Goal: Information Seeking & Learning: Learn about a topic

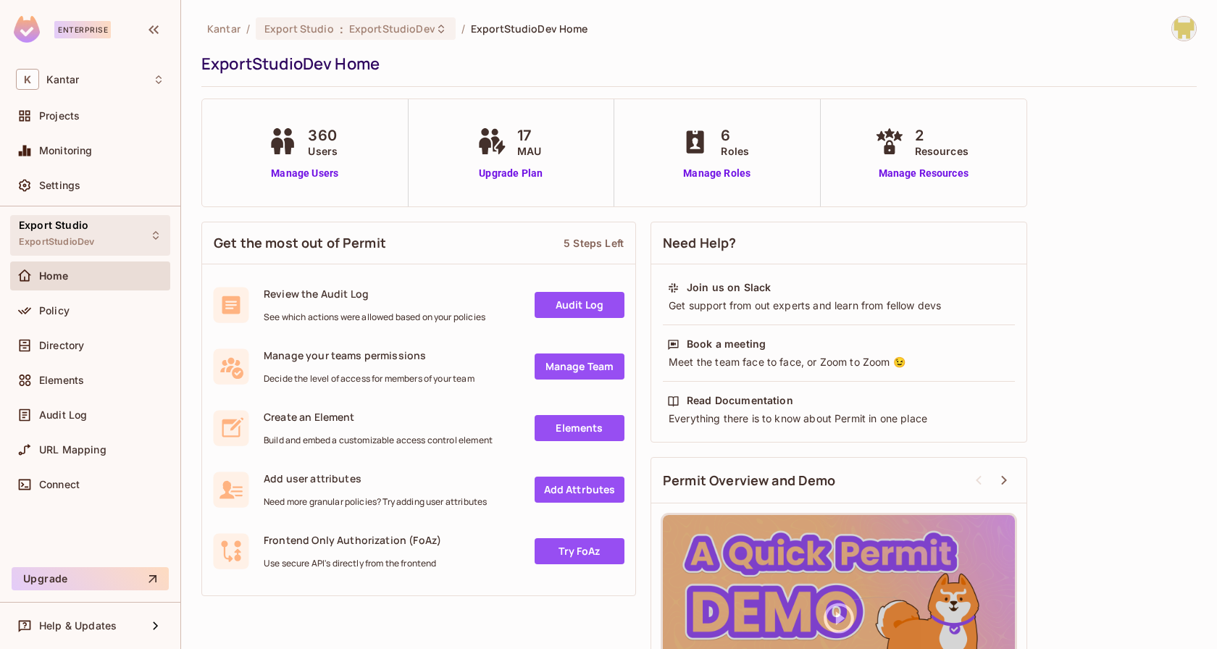
click at [120, 225] on div "Export Studio ExportStudioDev" at bounding box center [90, 235] width 160 height 40
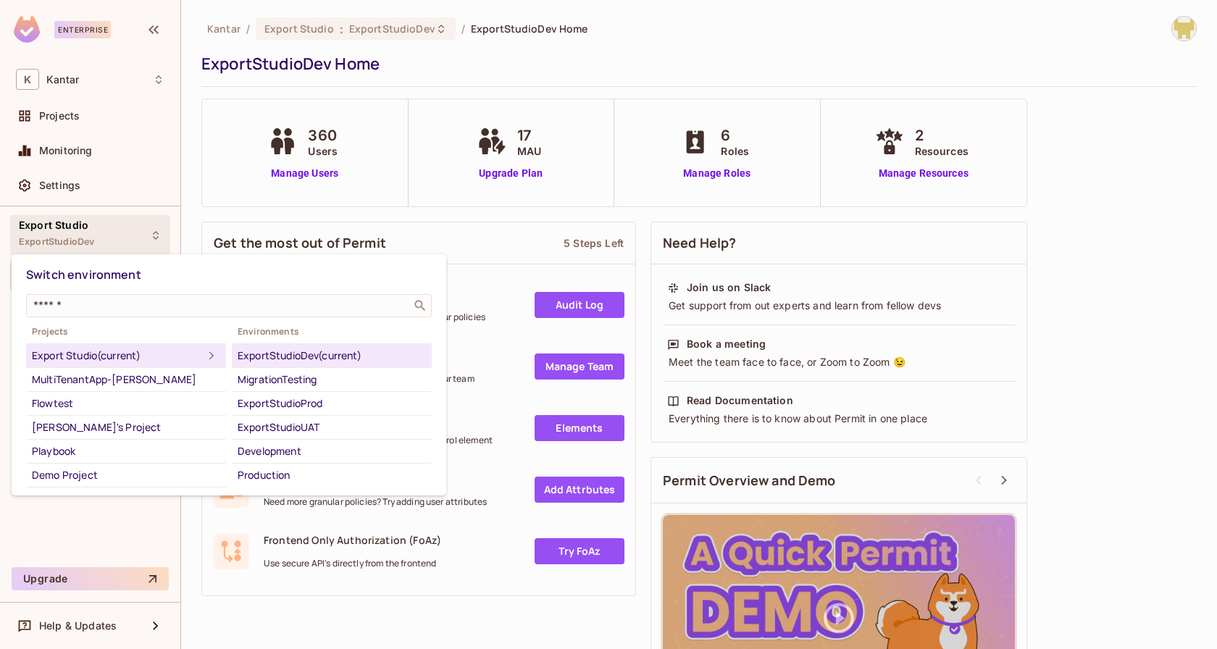
click at [663, 40] on div at bounding box center [608, 324] width 1217 height 649
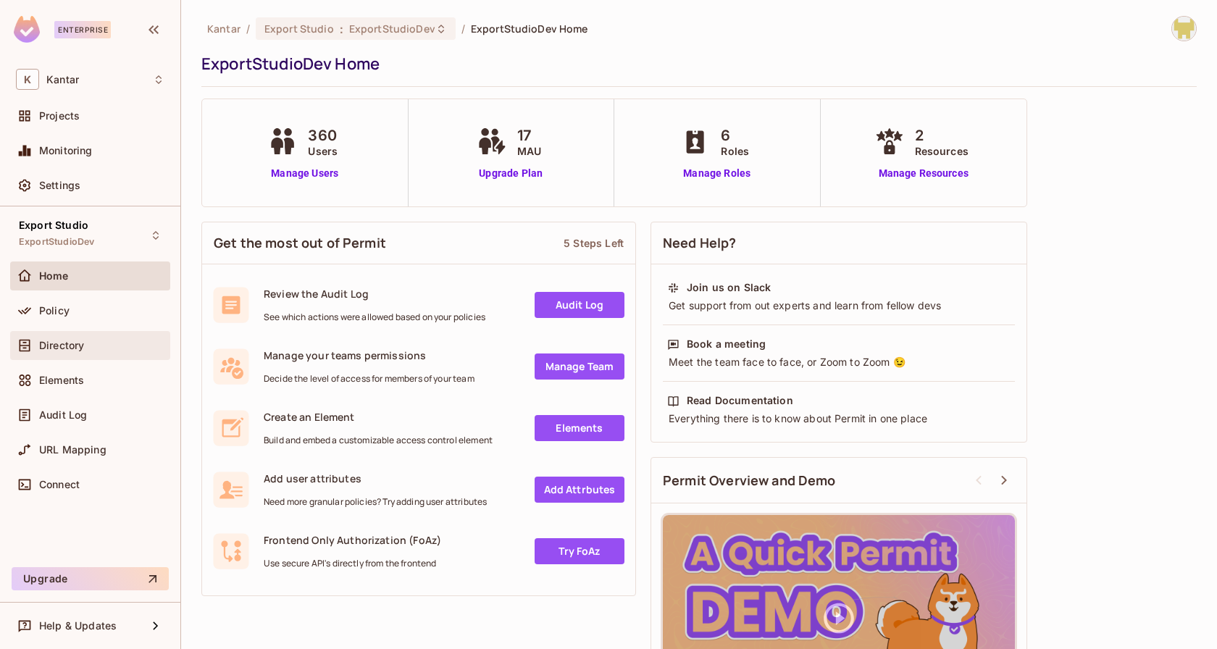
click at [125, 337] on div "Directory" at bounding box center [90, 345] width 149 height 17
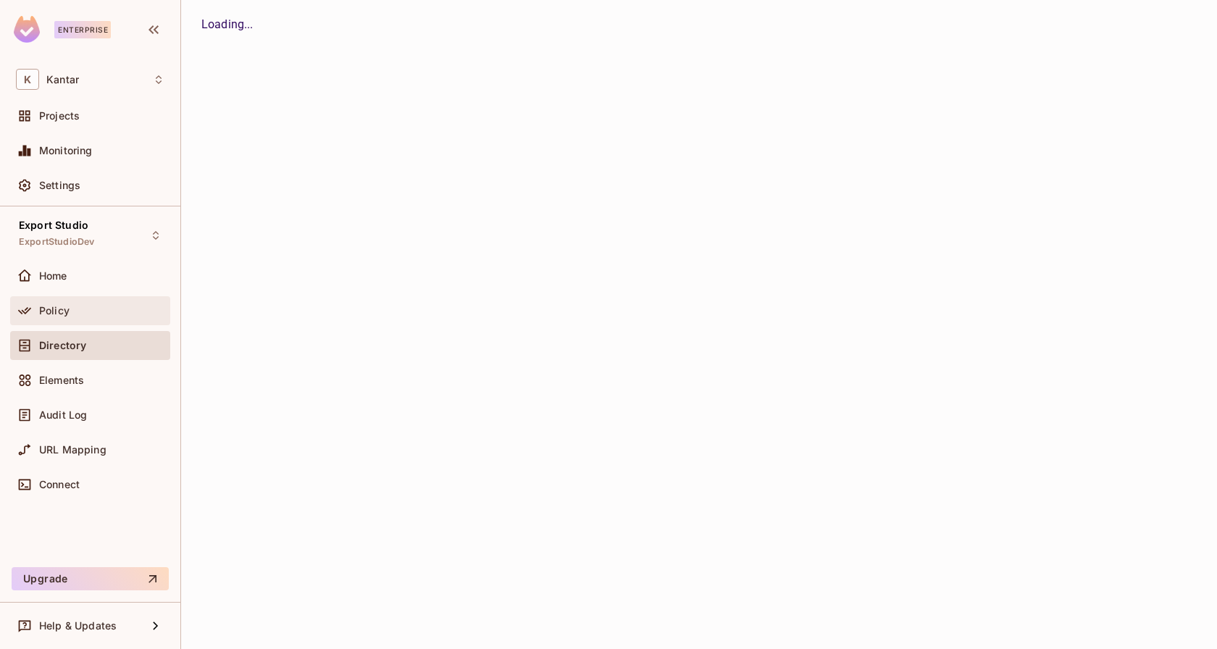
click at [105, 302] on div "Policy" at bounding box center [90, 310] width 149 height 17
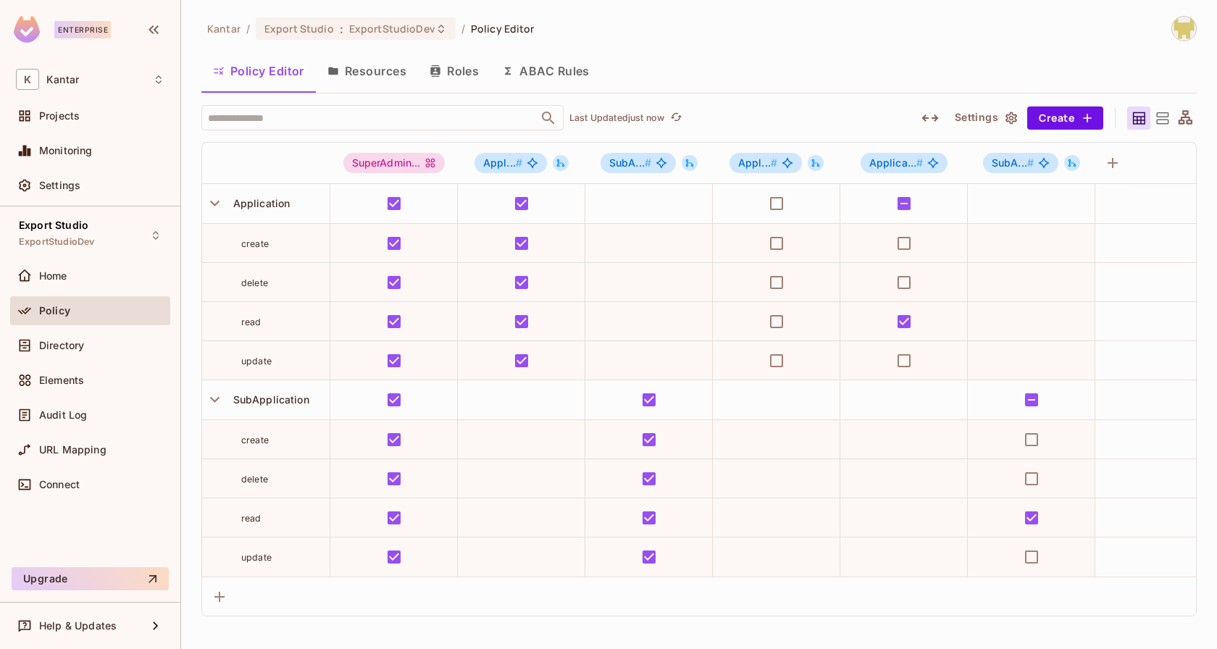
click at [362, 64] on button "Resources" at bounding box center [367, 71] width 102 height 36
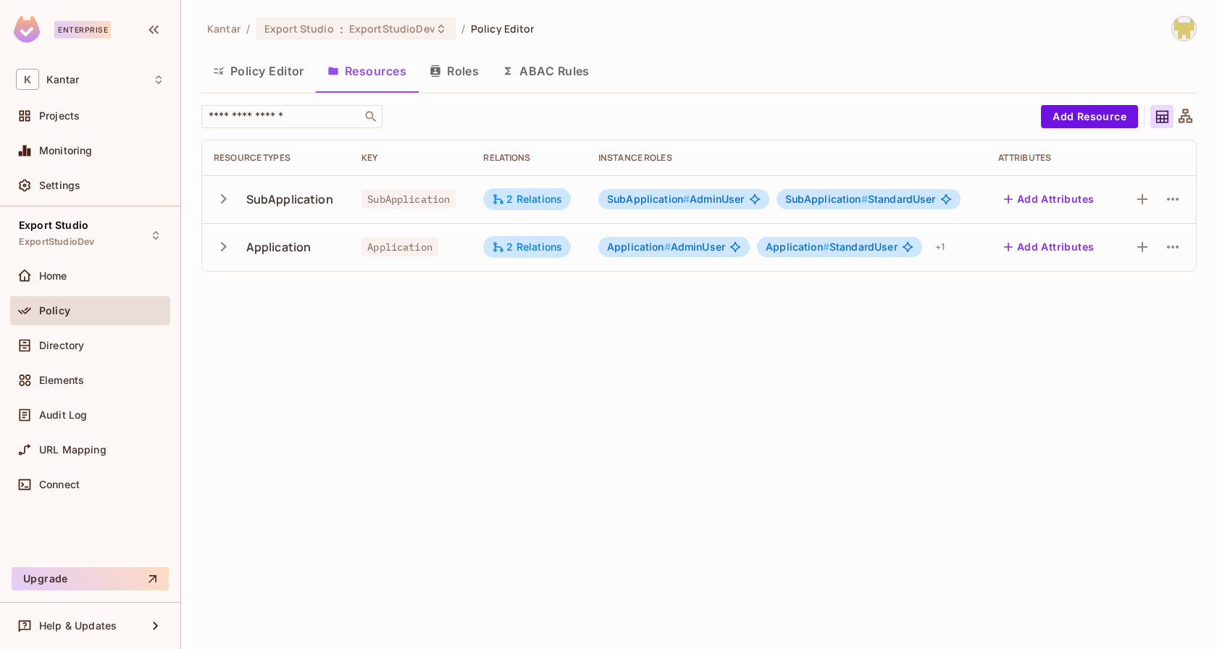
click at [385, 198] on span "SubApplication" at bounding box center [408, 199] width 94 height 19
copy span "SubApplication"
click at [386, 246] on span "Application" at bounding box center [399, 247] width 77 height 19
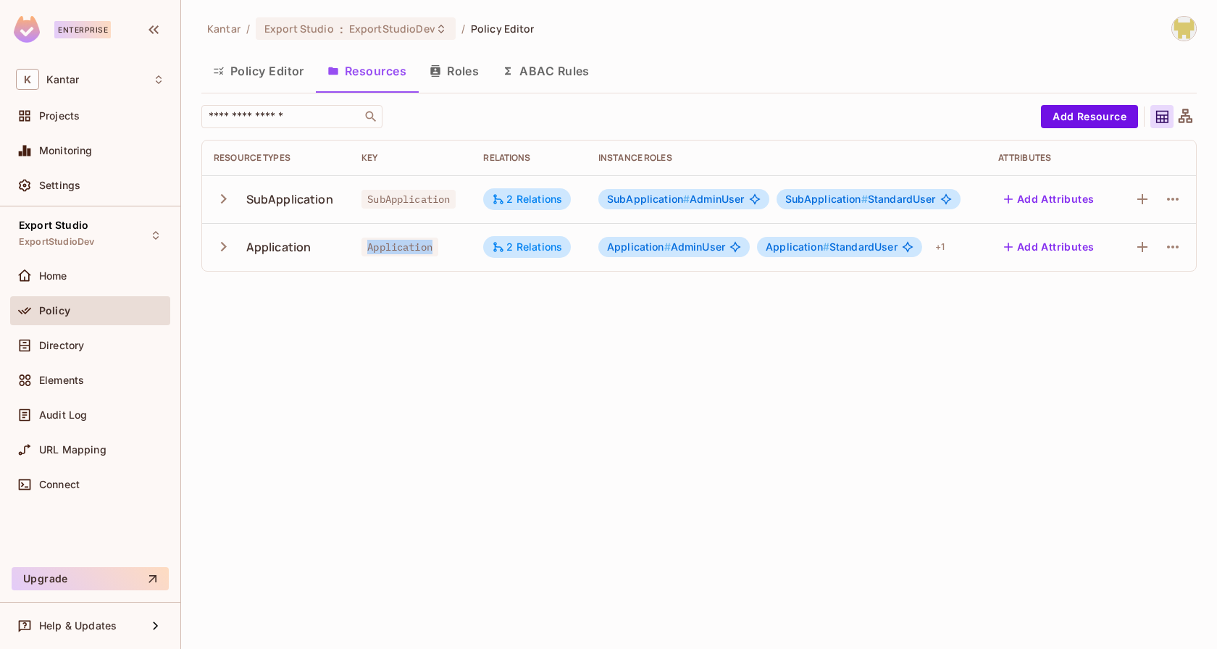
copy span "Application"
click at [129, 360] on div "Directory" at bounding box center [90, 348] width 160 height 35
click at [146, 346] on div "Directory" at bounding box center [101, 346] width 125 height 12
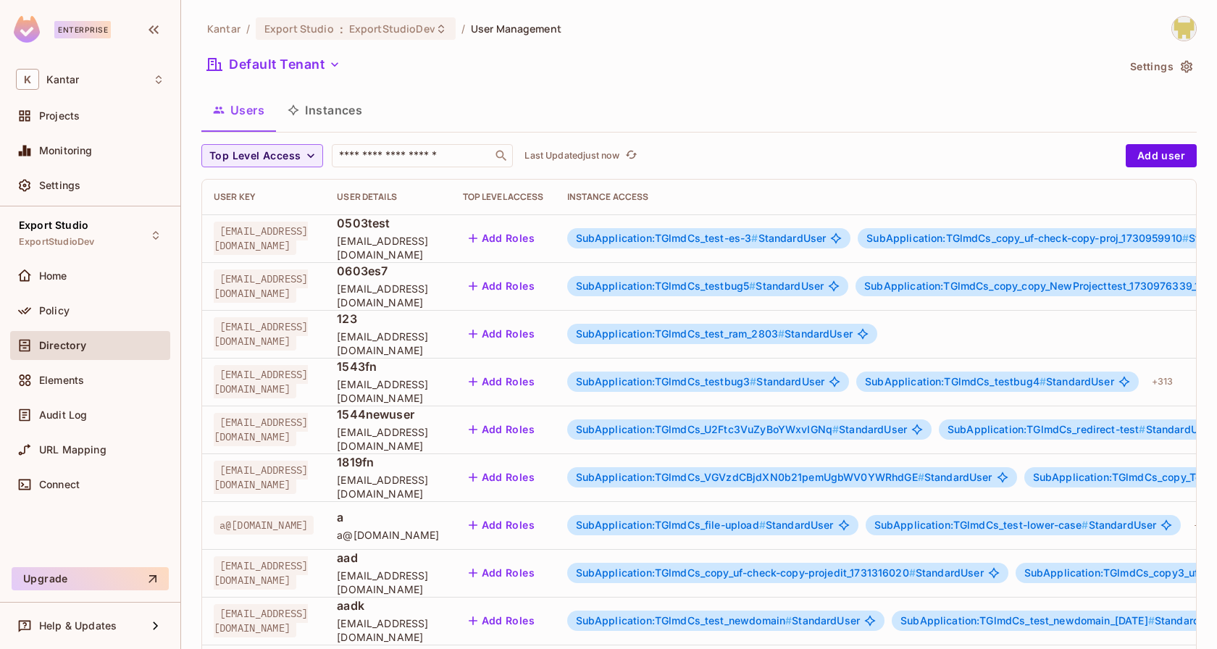
click at [340, 122] on button "Instances" at bounding box center [325, 110] width 98 height 36
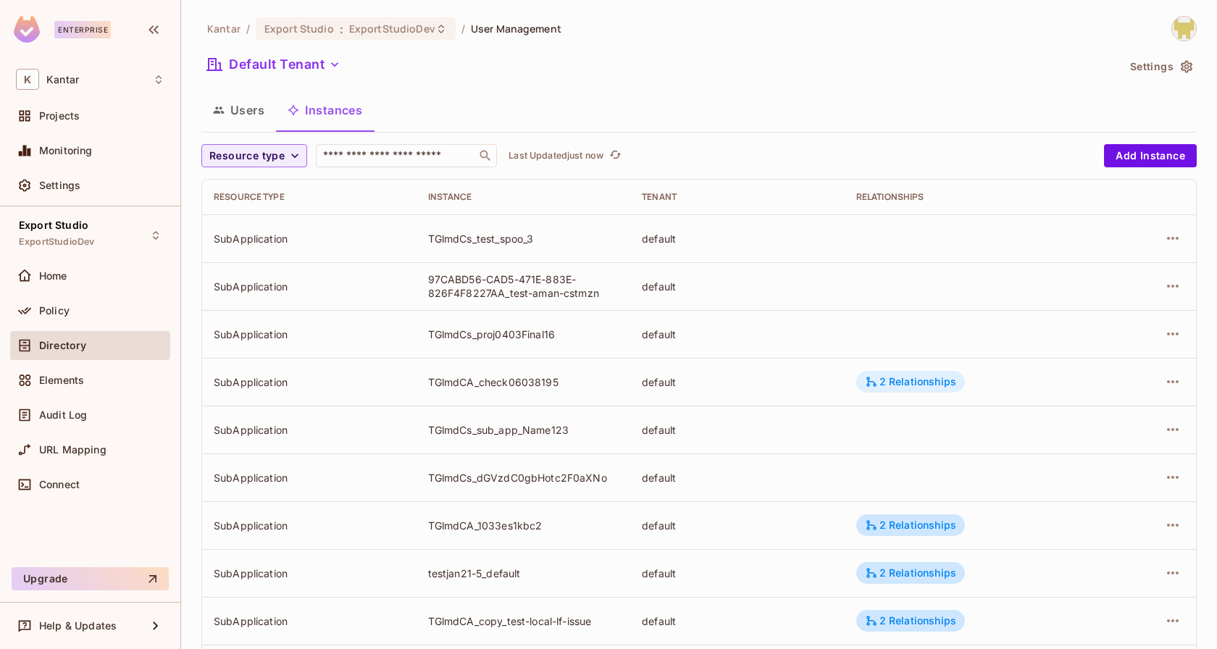
click at [905, 383] on div "2 Relationships" at bounding box center [910, 381] width 91 height 13
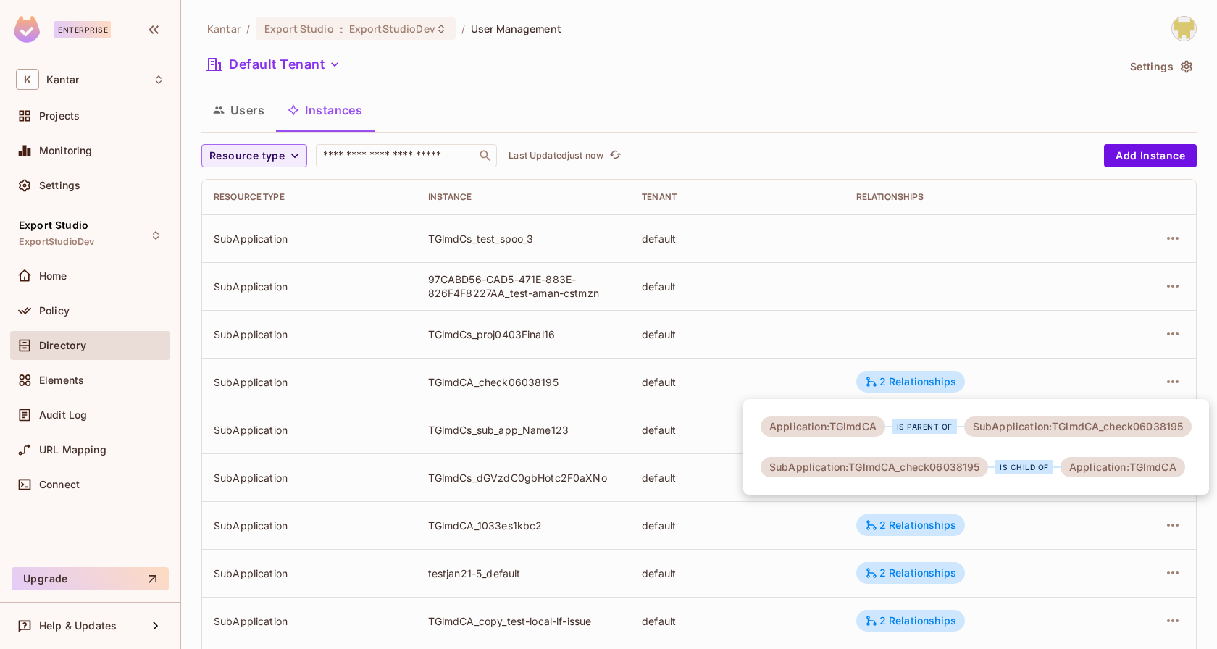
click at [843, 377] on div at bounding box center [608, 324] width 1217 height 649
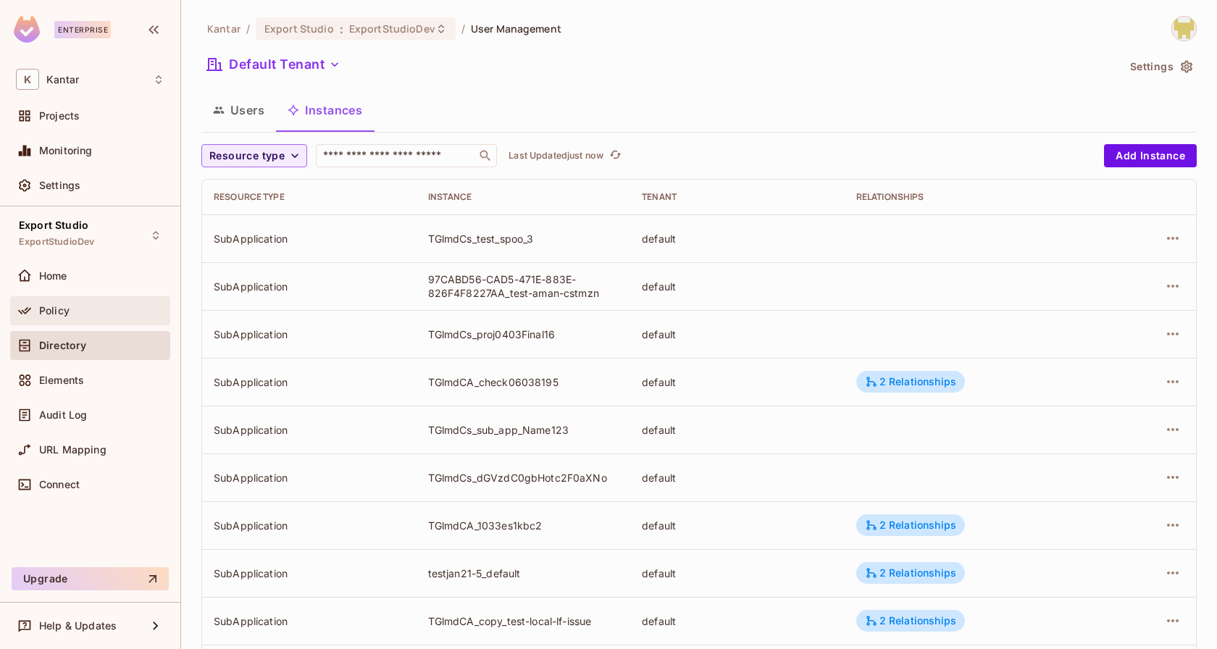
click at [104, 317] on div "Policy" at bounding box center [90, 310] width 149 height 17
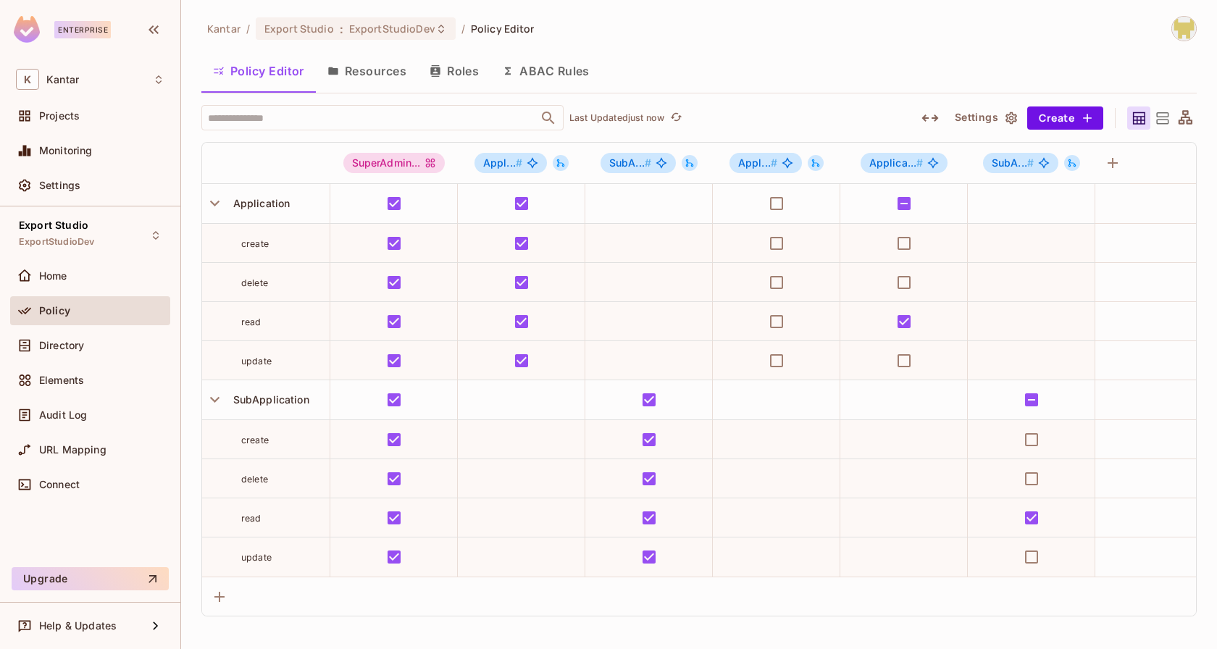
click at [373, 81] on button "Resources" at bounding box center [367, 71] width 102 height 36
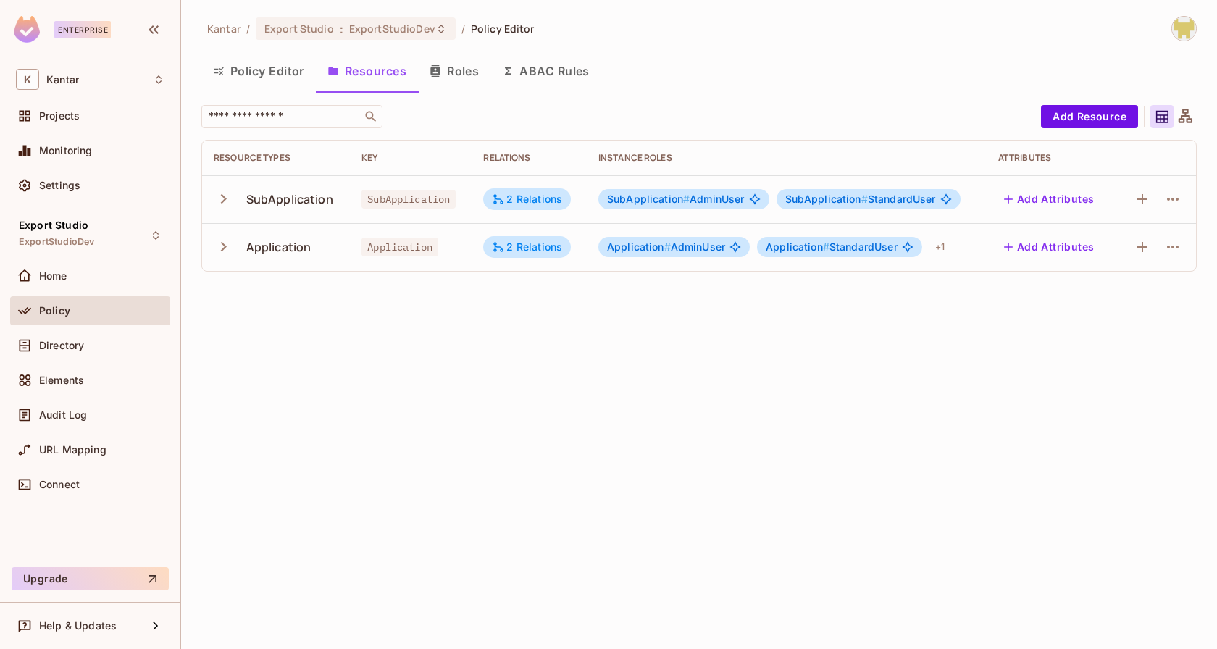
click at [465, 86] on button "Roles" at bounding box center [454, 71] width 72 height 36
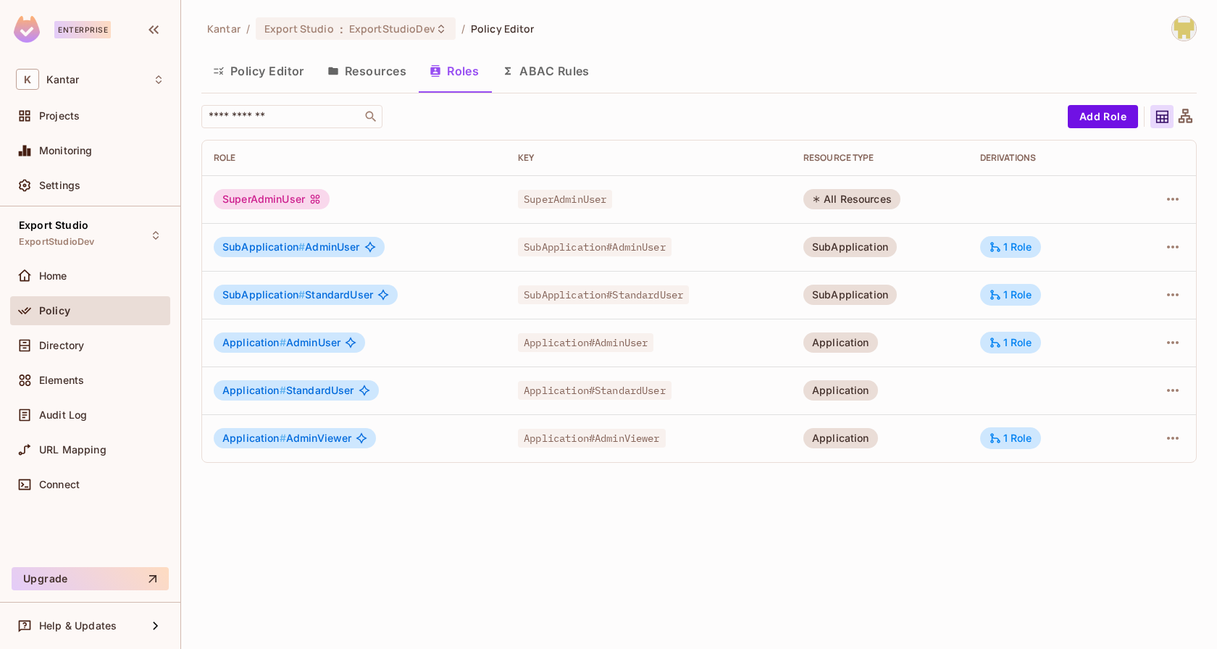
click at [627, 246] on span "SubApplication#AdminUser" at bounding box center [595, 247] width 154 height 19
copy span "AdminUser"
click at [639, 293] on span "SubApplication#StandardUser" at bounding box center [603, 294] width 171 height 19
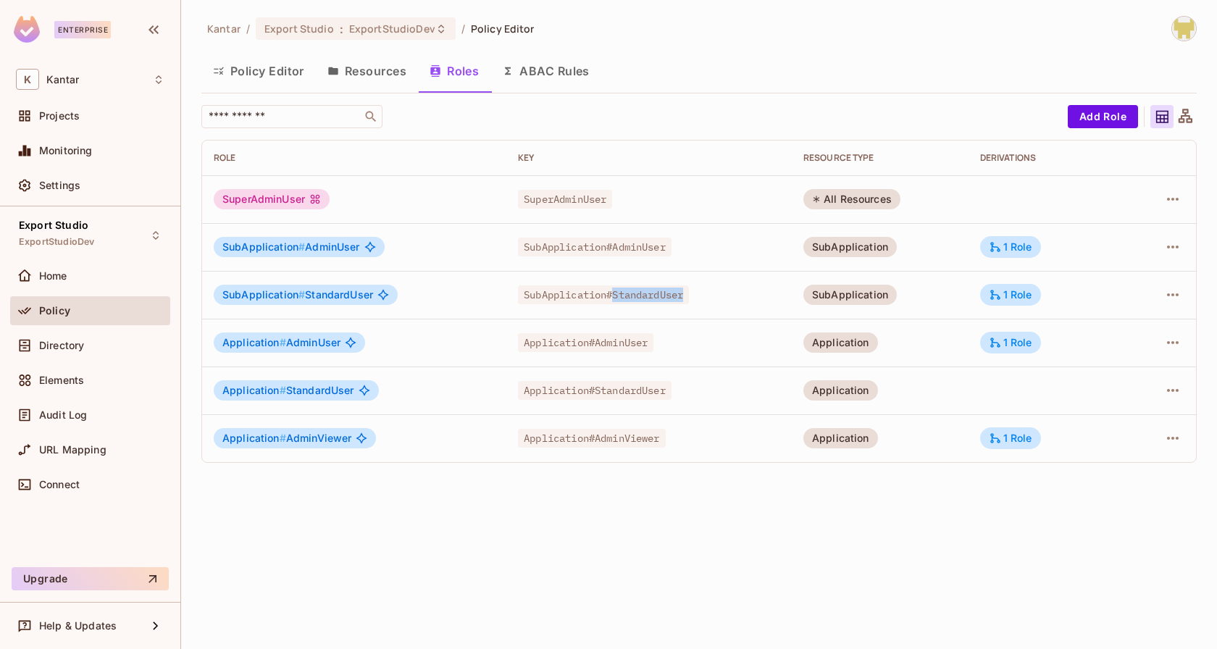
copy span "StandardUser"
click at [601, 340] on span "Application#AdminUser" at bounding box center [585, 342] width 135 height 19
copy span "AdminUser"
click at [625, 381] on span "Application#StandardUser" at bounding box center [595, 390] width 154 height 19
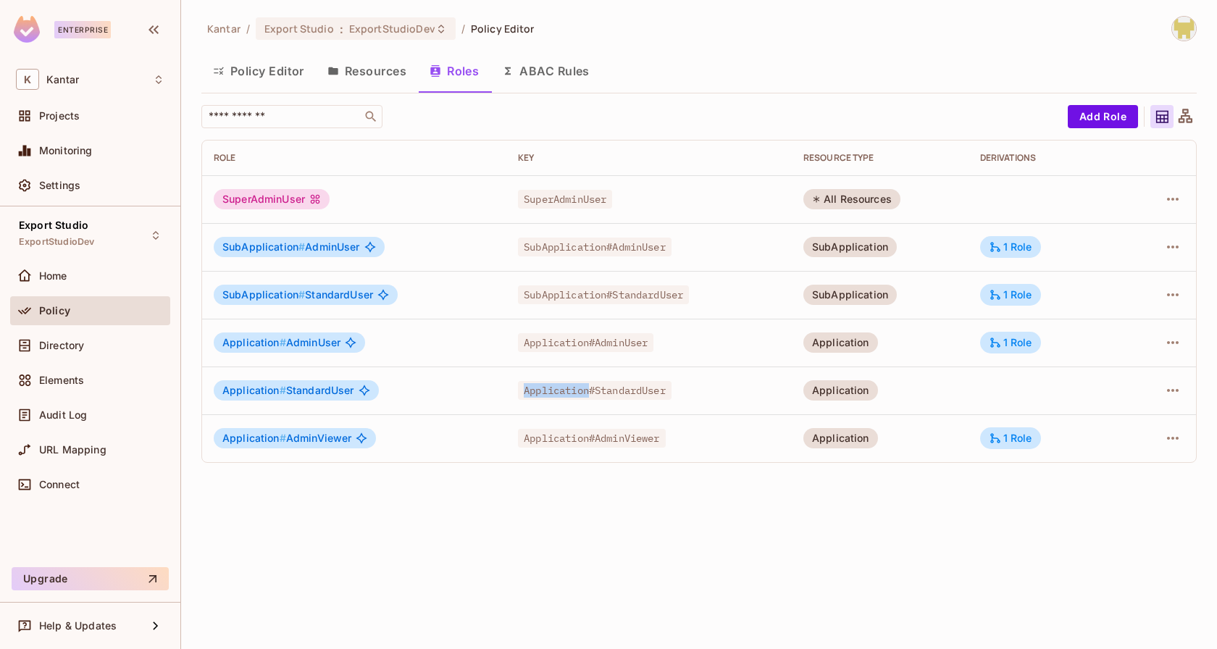
click at [625, 381] on span "Application#StandardUser" at bounding box center [595, 390] width 154 height 19
click at [518, 345] on span "Application#AdminUser" at bounding box center [585, 342] width 135 height 19
click at [617, 388] on span "Application#StandardUser" at bounding box center [595, 390] width 154 height 19
copy span "StandardUser"
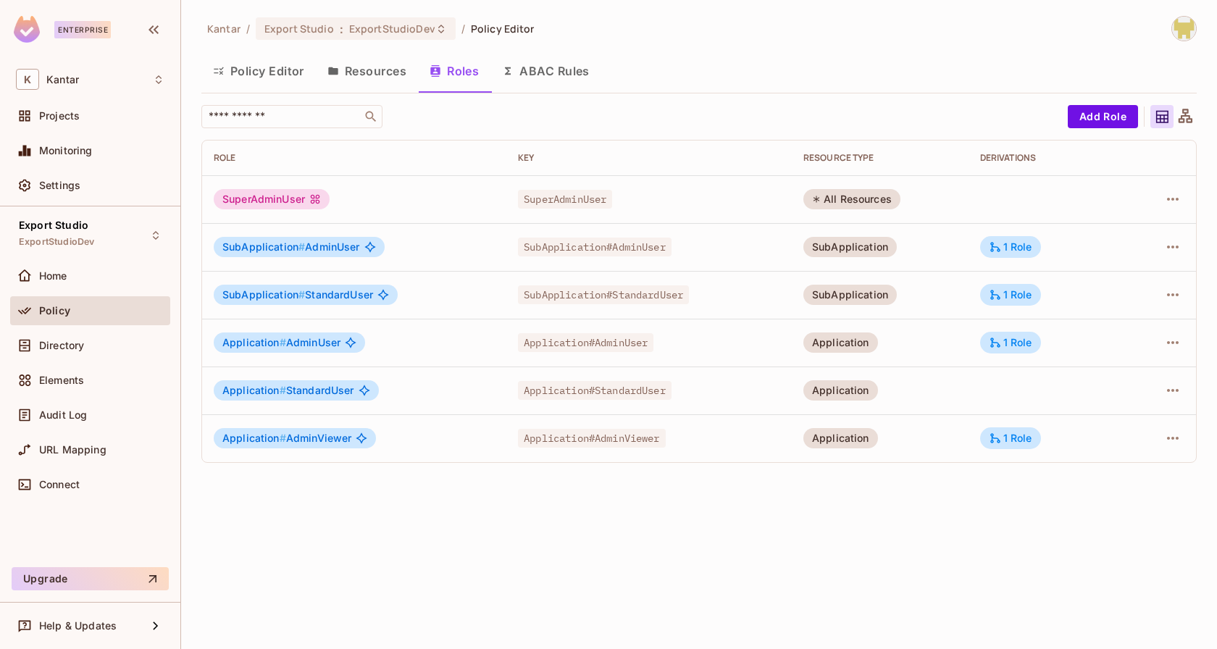
click at [609, 434] on span "Application#AdminViewer" at bounding box center [591, 438] width 147 height 19
copy span "AdminViewer"
click at [604, 501] on div "Kantar / Export Studio : ExportStudioDev / Policy Editor Policy Editor Resource…" at bounding box center [699, 324] width 1036 height 649
click at [904, 121] on div "​" at bounding box center [630, 116] width 859 height 23
